Goal: Check status: Check status

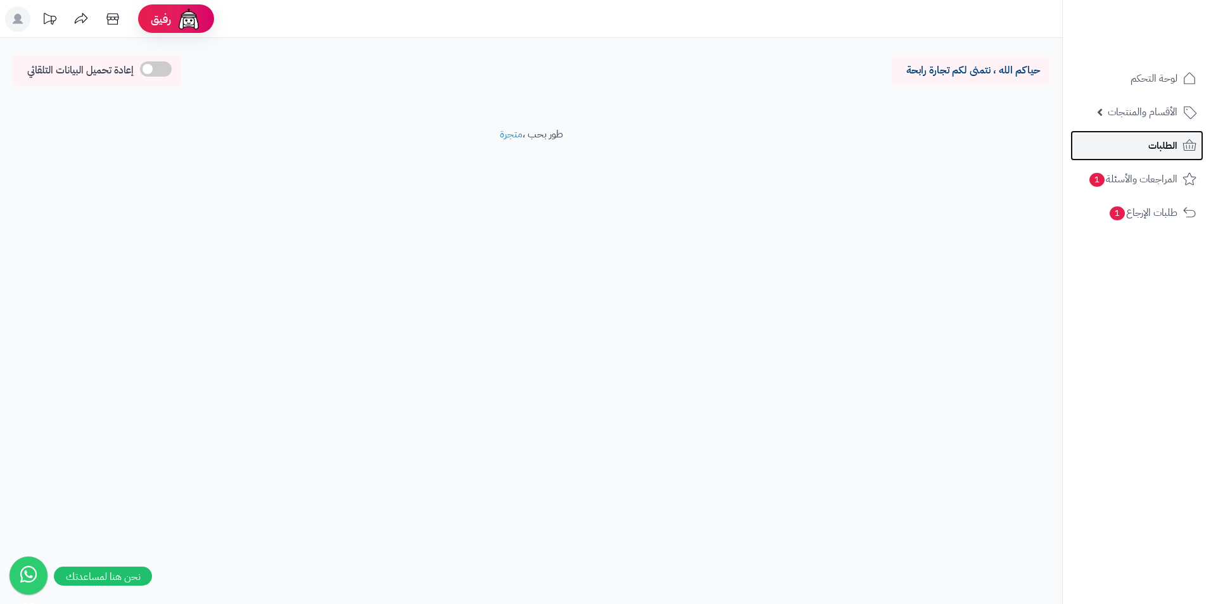
click at [633, 150] on link "الطلبات" at bounding box center [1137, 146] width 133 height 30
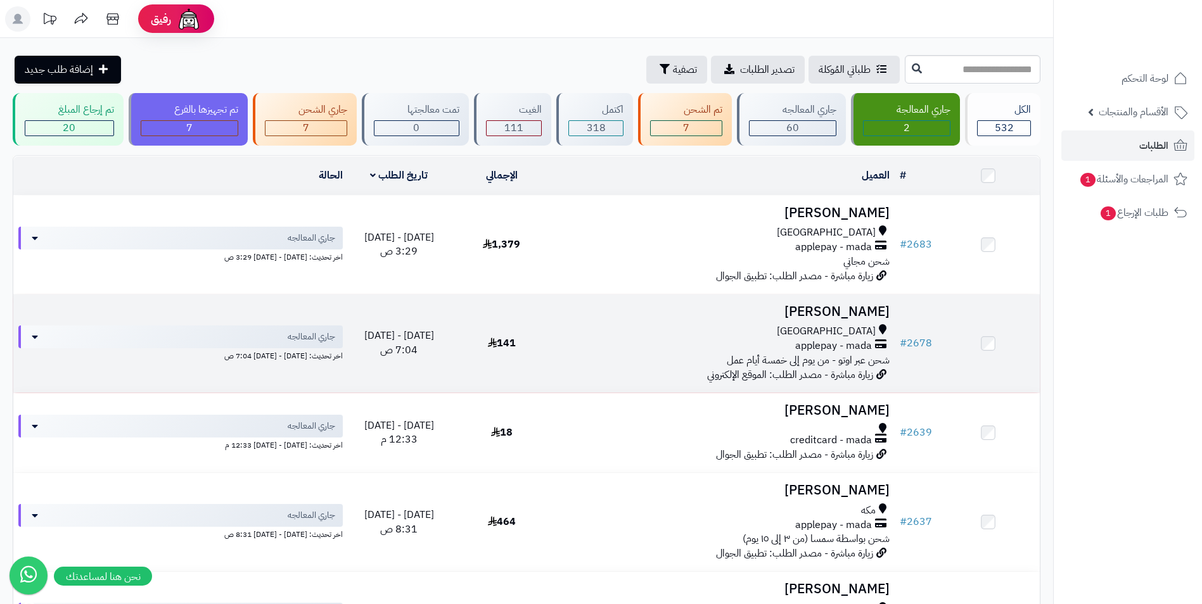
click at [703, 317] on td "أحمد الشريف مكة المكرمة applepay - mada شحن عبر اوتو - من يوم إلى خمسة أيام عمل…" at bounding box center [723, 344] width 341 height 98
click at [431, 328] on span "[DATE] - [DATE] 7:04 ص" at bounding box center [399, 343] width 70 height 30
